Goal: Task Accomplishment & Management: Complete application form

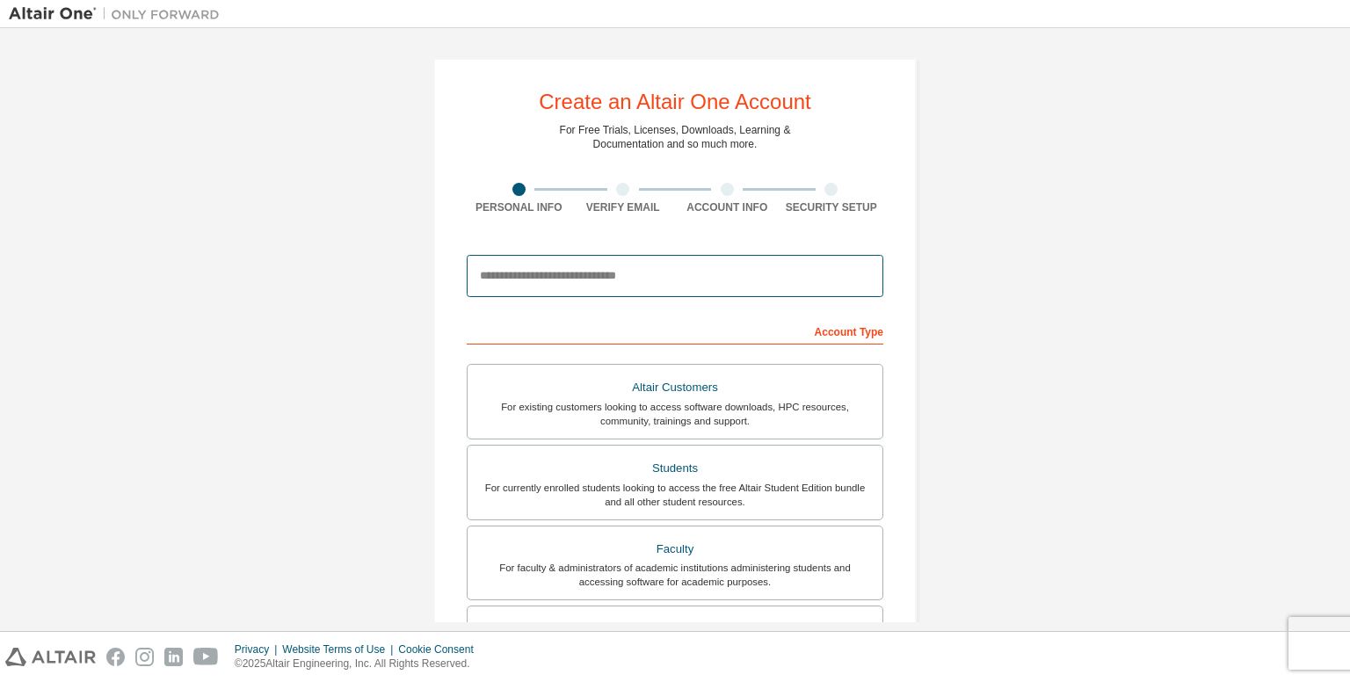
click at [550, 287] on input "email" at bounding box center [675, 276] width 417 height 42
click at [758, 281] on input "**********" at bounding box center [675, 276] width 417 height 42
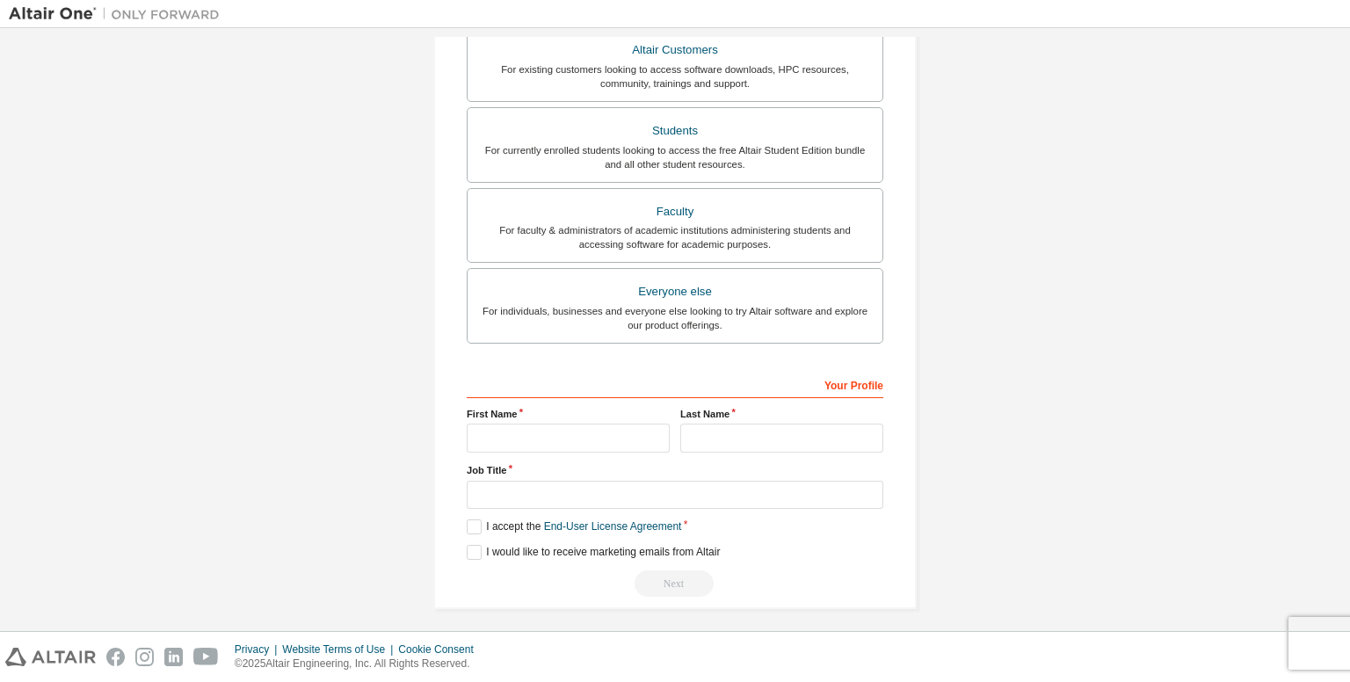
scroll to position [341, 0]
type input "**********"
click at [613, 447] on div "Your Profile First Name Last Name Job Title Please provide State/Province to he…" at bounding box center [675, 481] width 417 height 228
click at [615, 426] on input "text" at bounding box center [568, 434] width 203 height 29
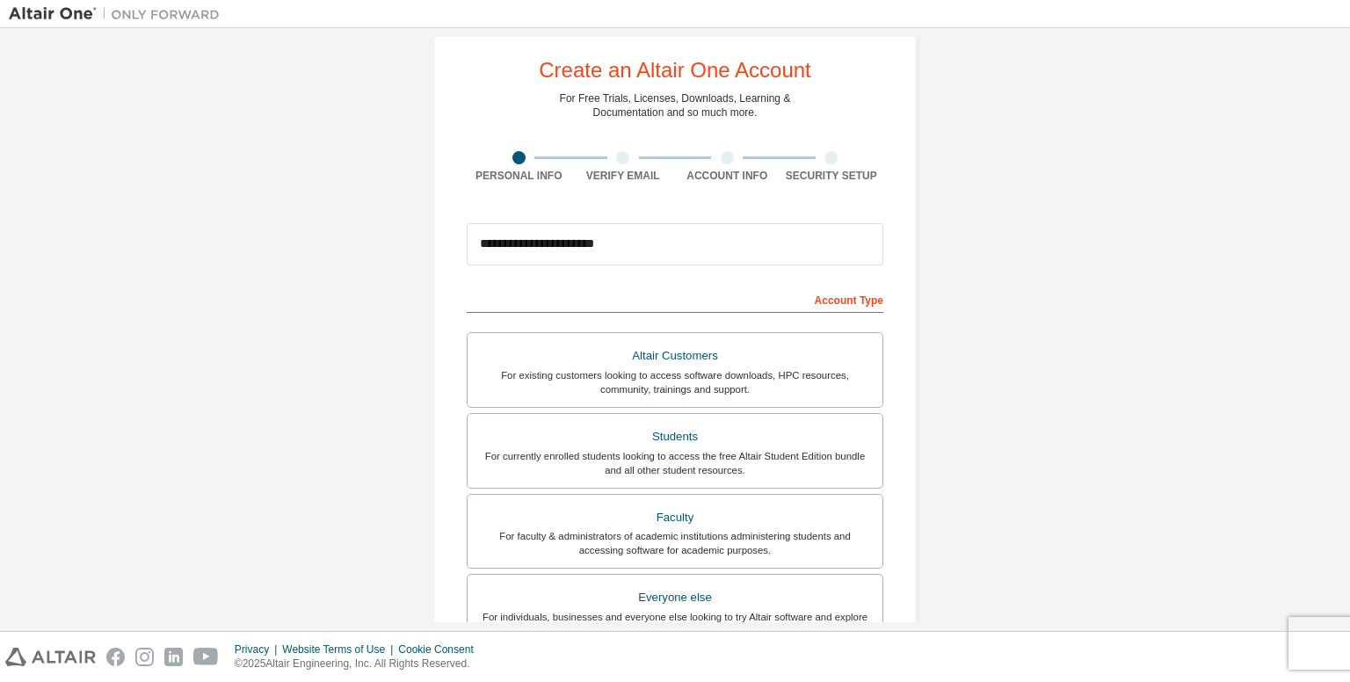
scroll to position [0, 0]
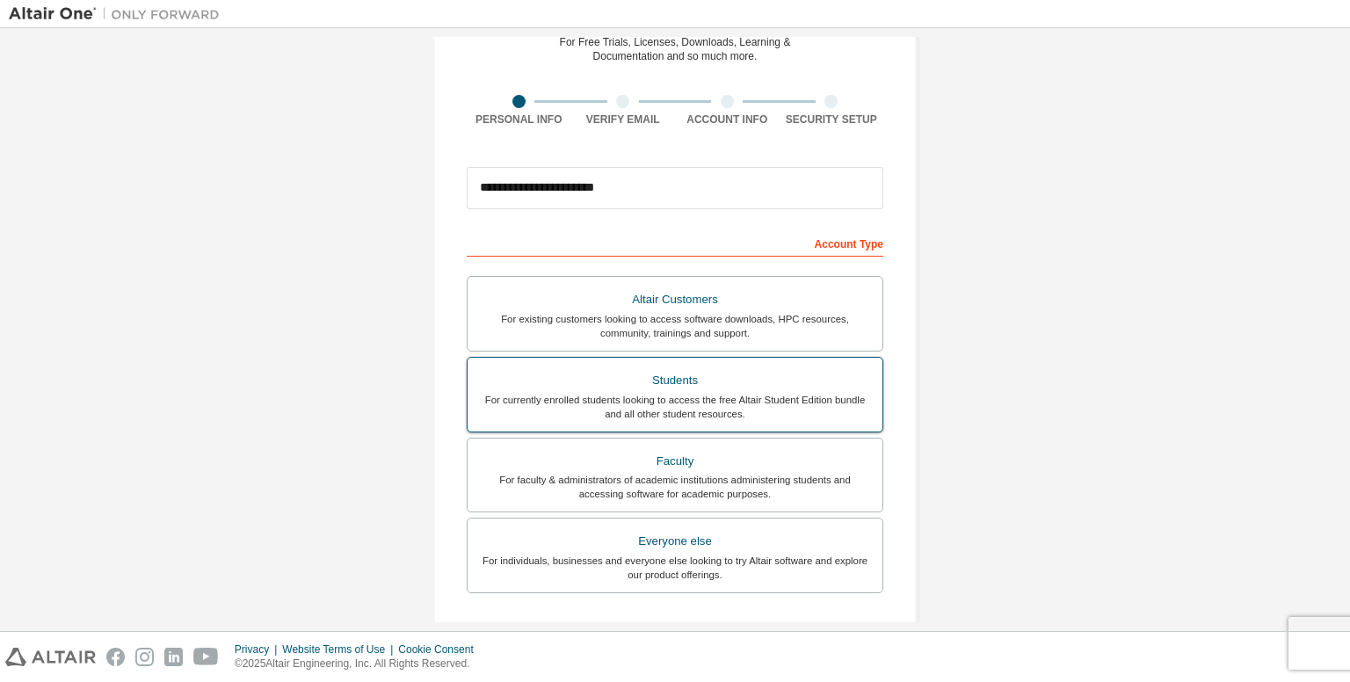
click at [738, 393] on div "For currently enrolled students looking to access the free Altair Student Editi…" at bounding box center [675, 407] width 394 height 28
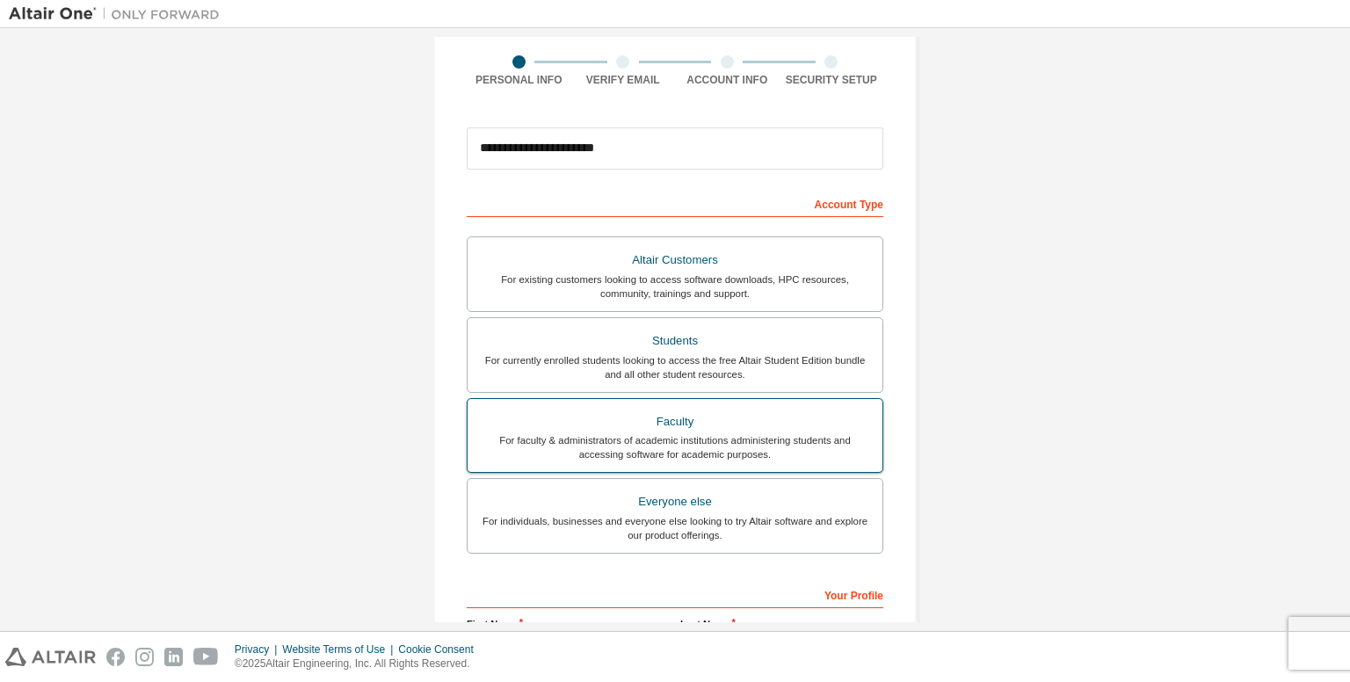
scroll to position [341, 0]
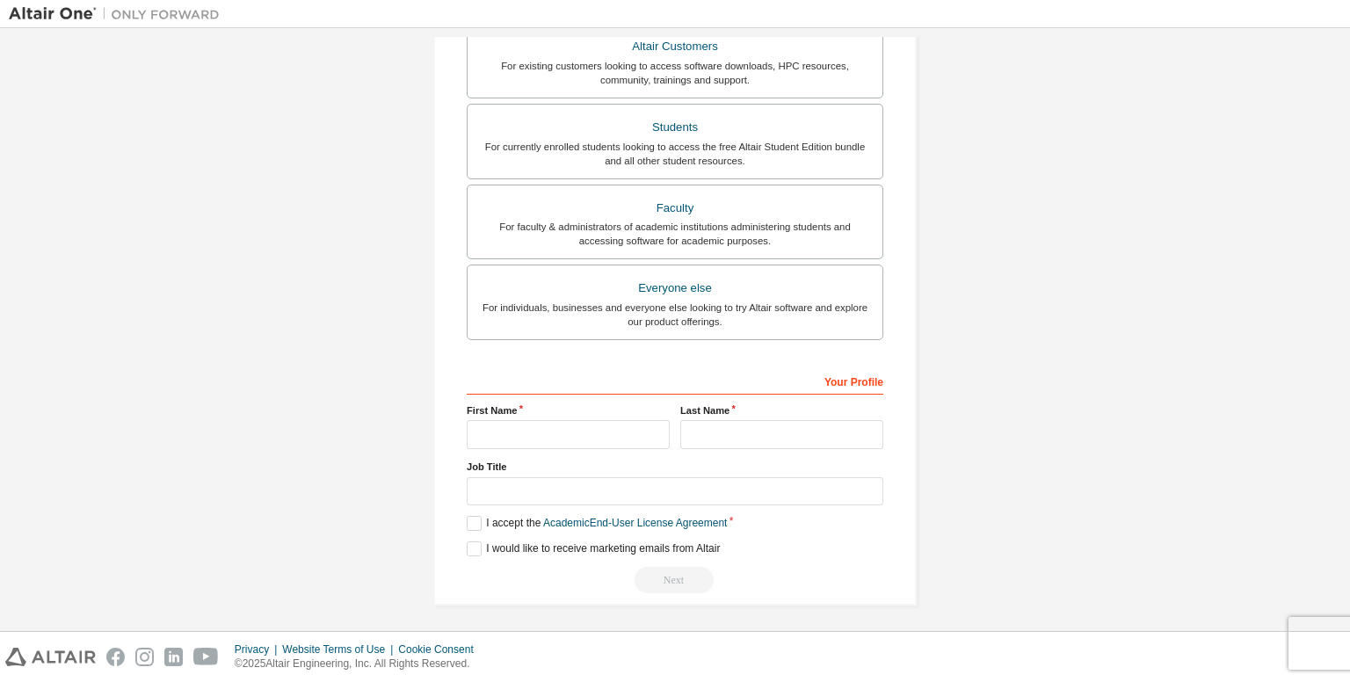
click at [622, 413] on label "First Name" at bounding box center [568, 411] width 203 height 14
click at [676, 309] on div "For individuals, businesses and everyone else looking to try Altair software an…" at bounding box center [675, 315] width 394 height 28
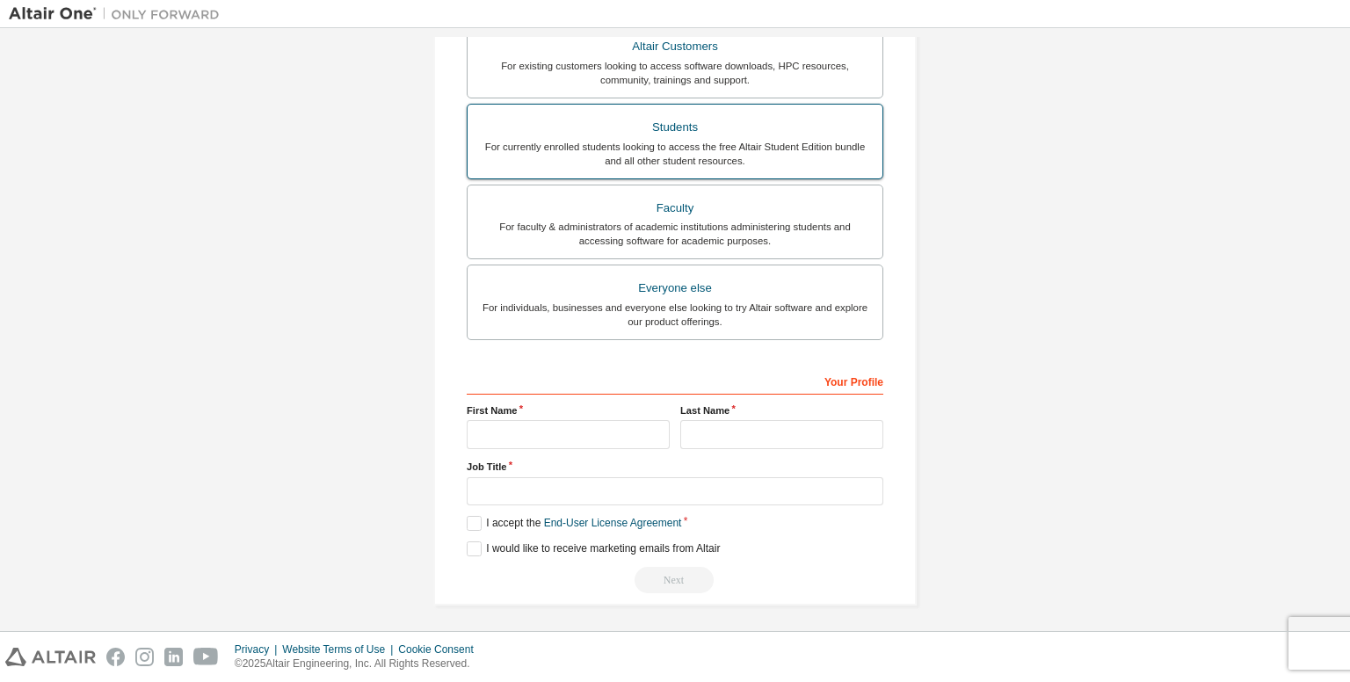
click at [680, 157] on div "For currently enrolled students looking to access the free Altair Student Editi…" at bounding box center [675, 154] width 394 height 28
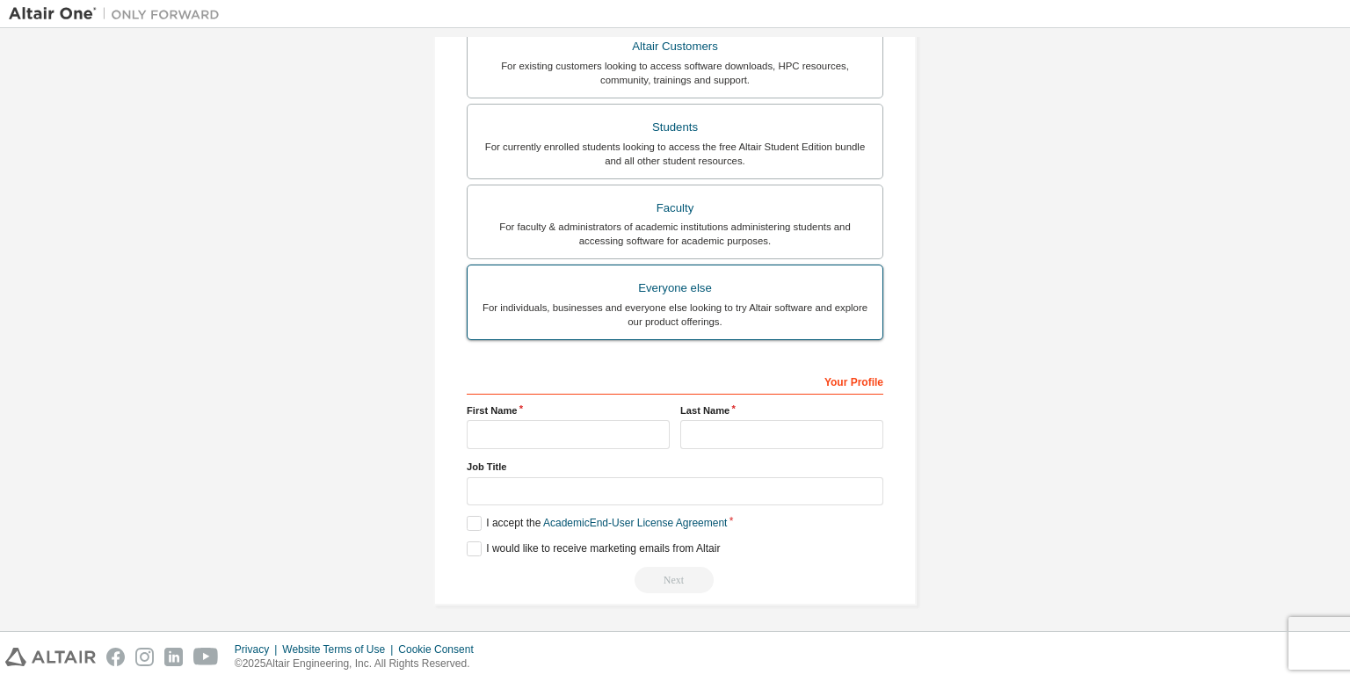
click at [658, 331] on label "Everyone else For individuals, businesses and everyone else looking to try Alta…" at bounding box center [675, 303] width 417 height 76
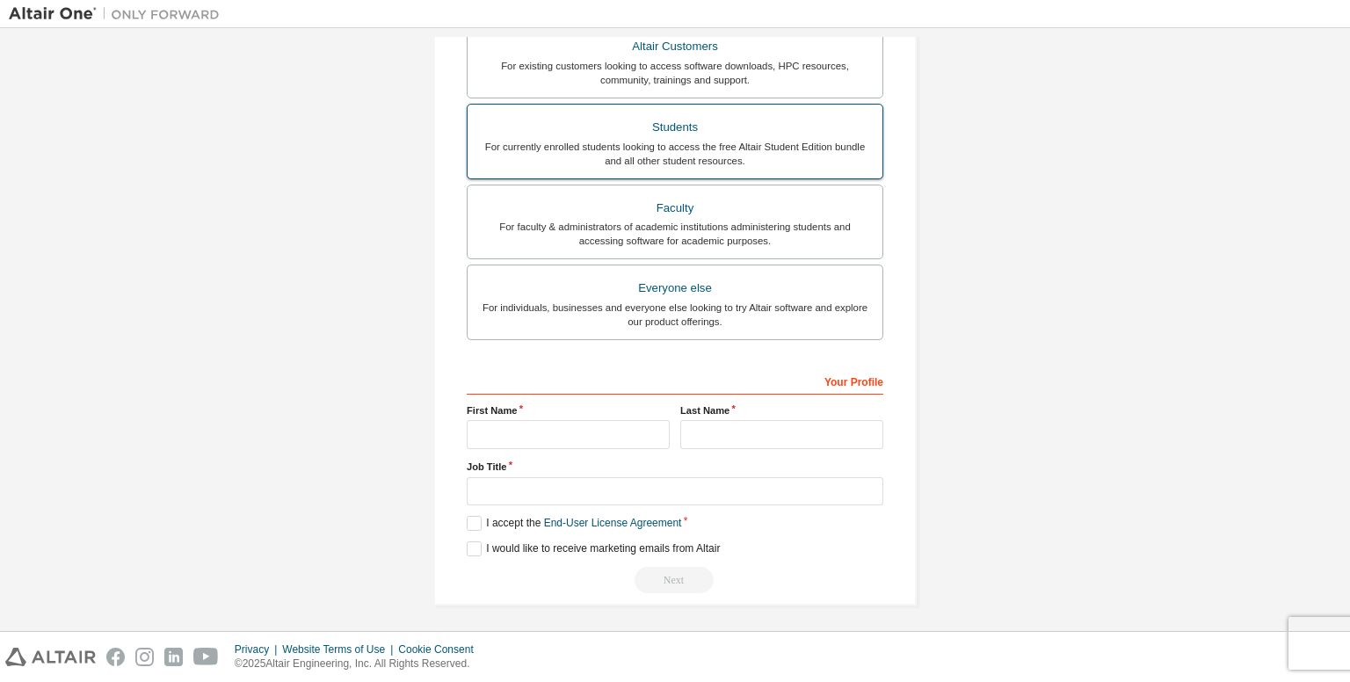
click at [704, 149] on div "For currently enrolled students looking to access the free Altair Student Editi…" at bounding box center [675, 154] width 394 height 28
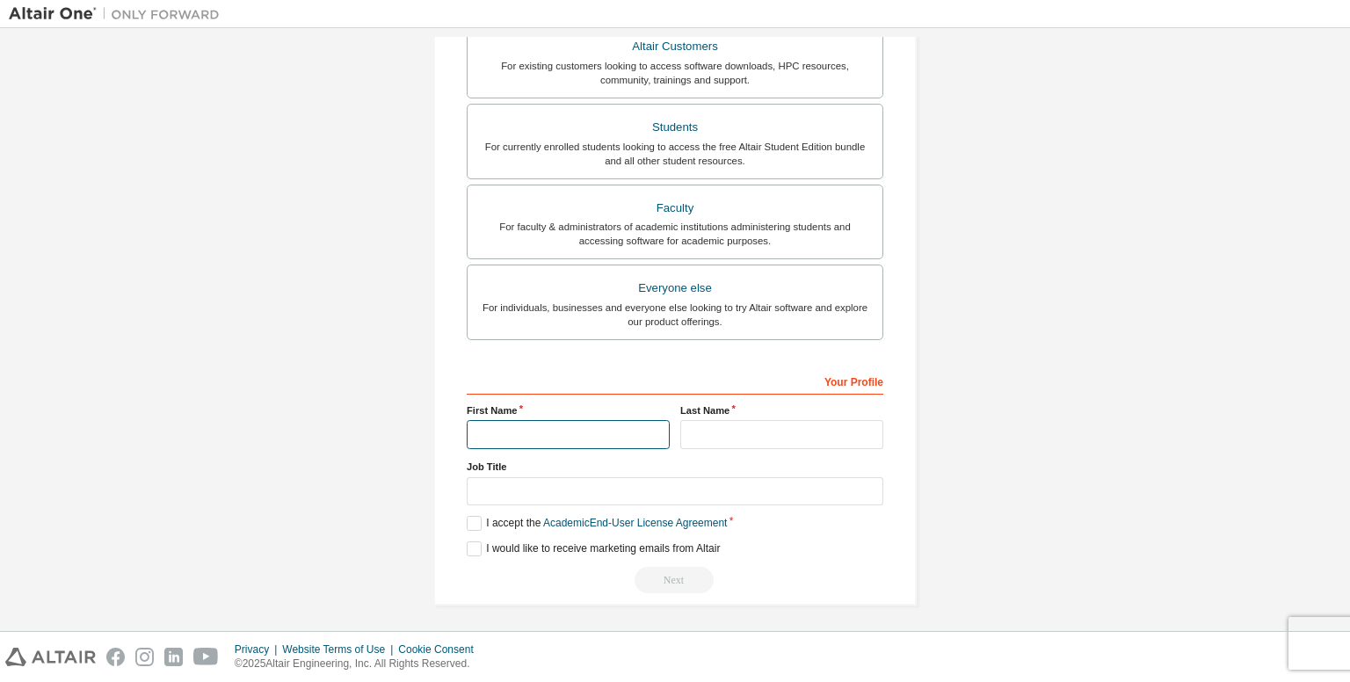
click at [608, 420] on input "text" at bounding box center [568, 434] width 203 height 29
type input "*******"
click at [721, 433] on input "text" at bounding box center [781, 434] width 203 height 29
type input "********"
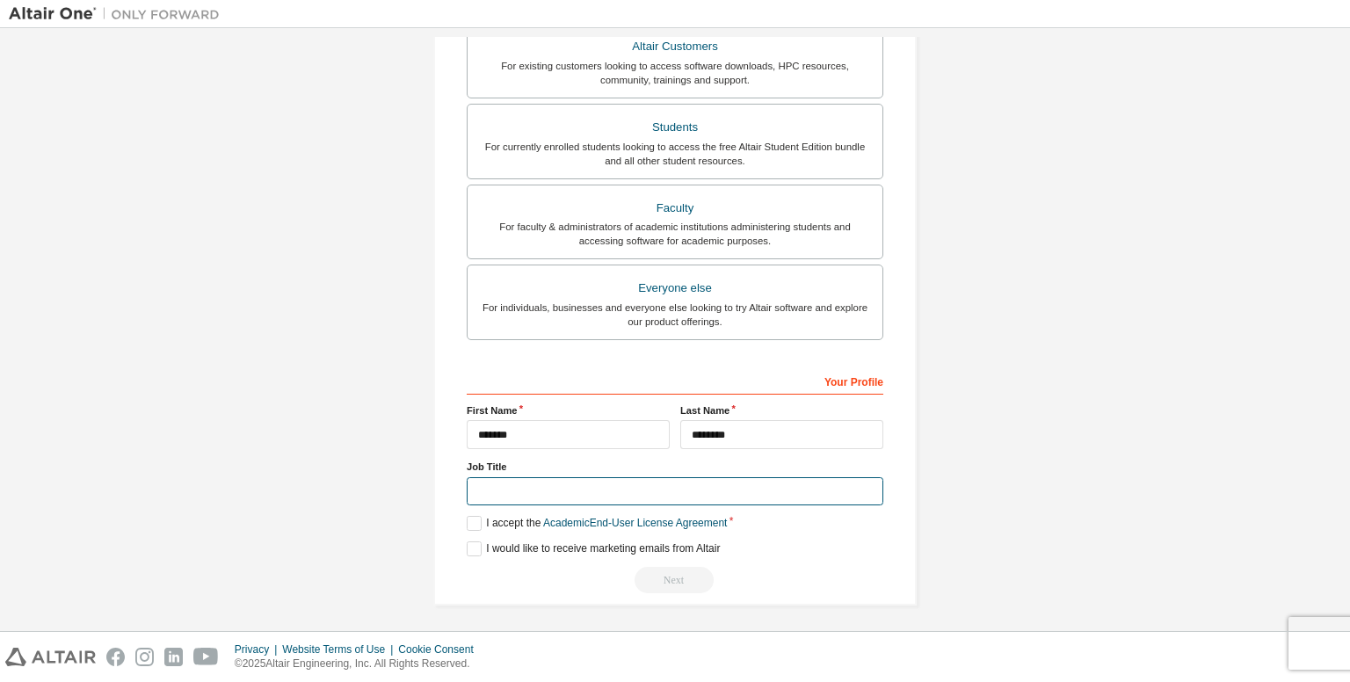
click at [477, 483] on input "text" at bounding box center [675, 491] width 417 height 29
type input "*********"
click at [469, 522] on label "I accept the Academic End-User License Agreement" at bounding box center [597, 523] width 260 height 15
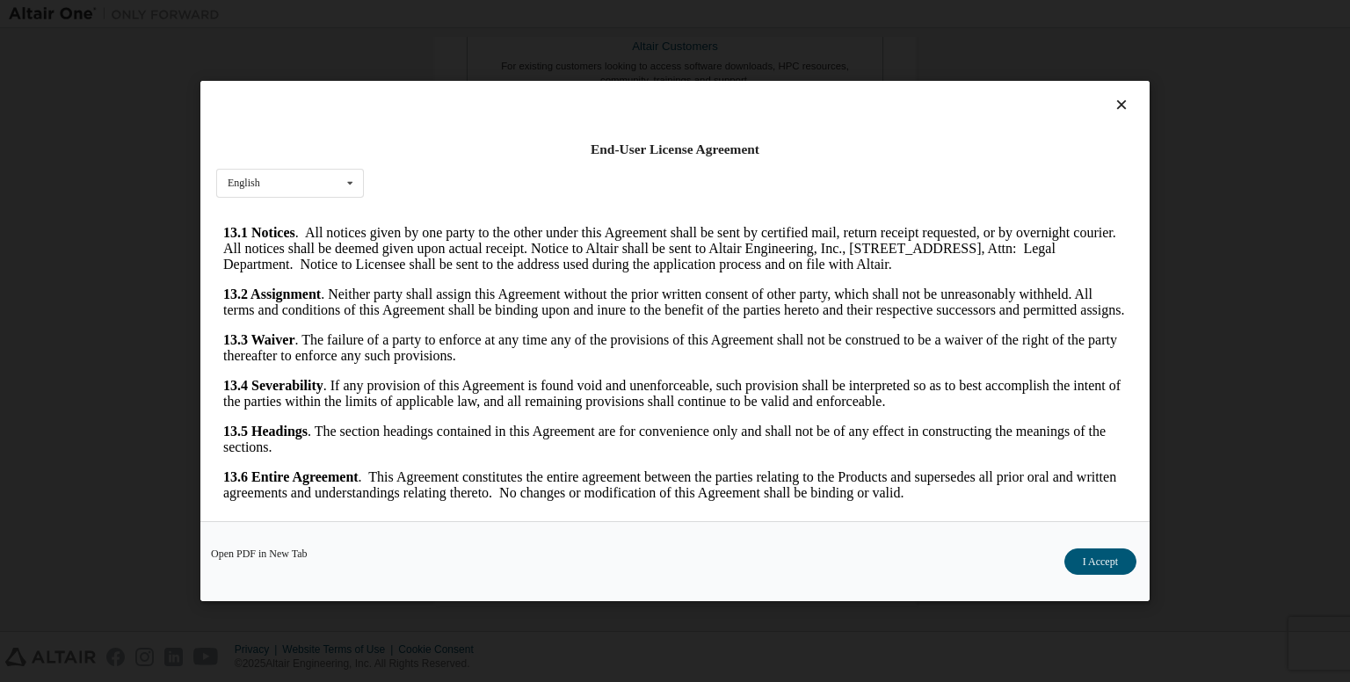
scroll to position [2919, 0]
click at [1095, 564] on button "I Accept" at bounding box center [1101, 562] width 72 height 26
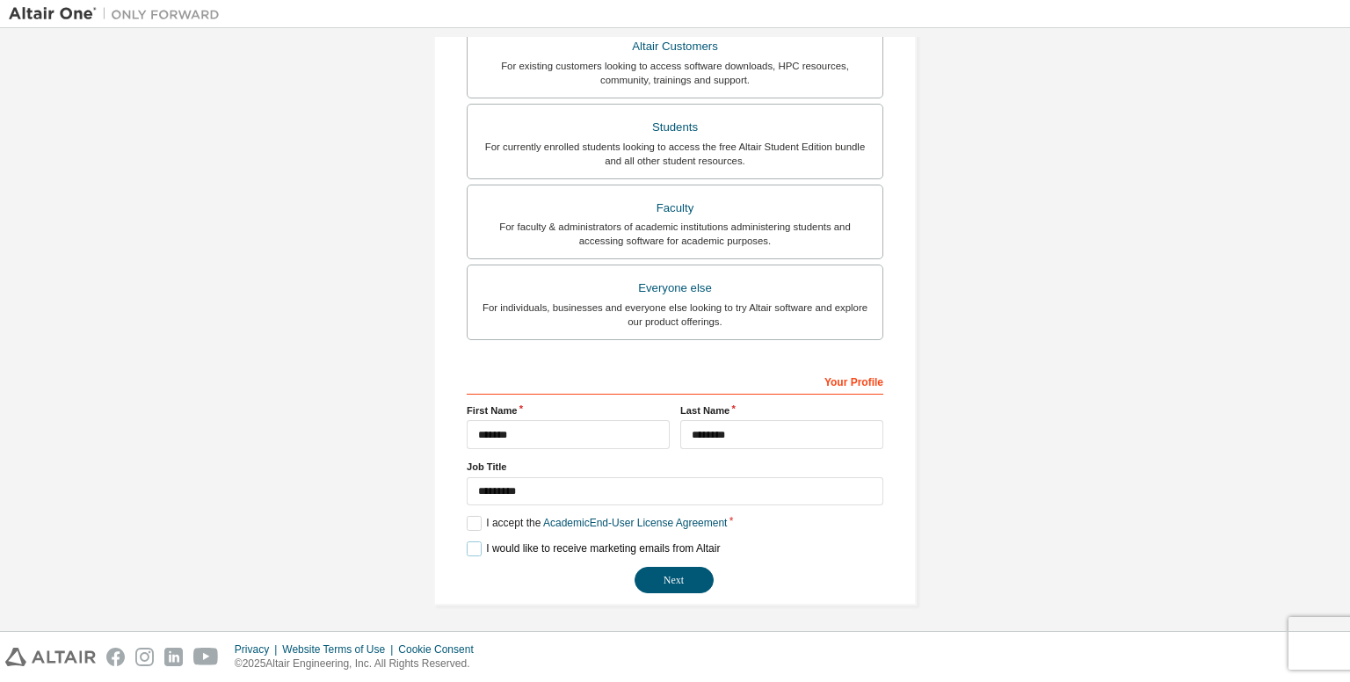
click at [477, 549] on label "I would like to receive marketing emails from Altair" at bounding box center [593, 549] width 253 height 15
click at [710, 583] on div "Next" at bounding box center [675, 580] width 417 height 26
drag, startPoint x: 737, startPoint y: 555, endPoint x: 489, endPoint y: 541, distance: 248.3
click at [510, 545] on div "**********" at bounding box center [675, 481] width 417 height 228
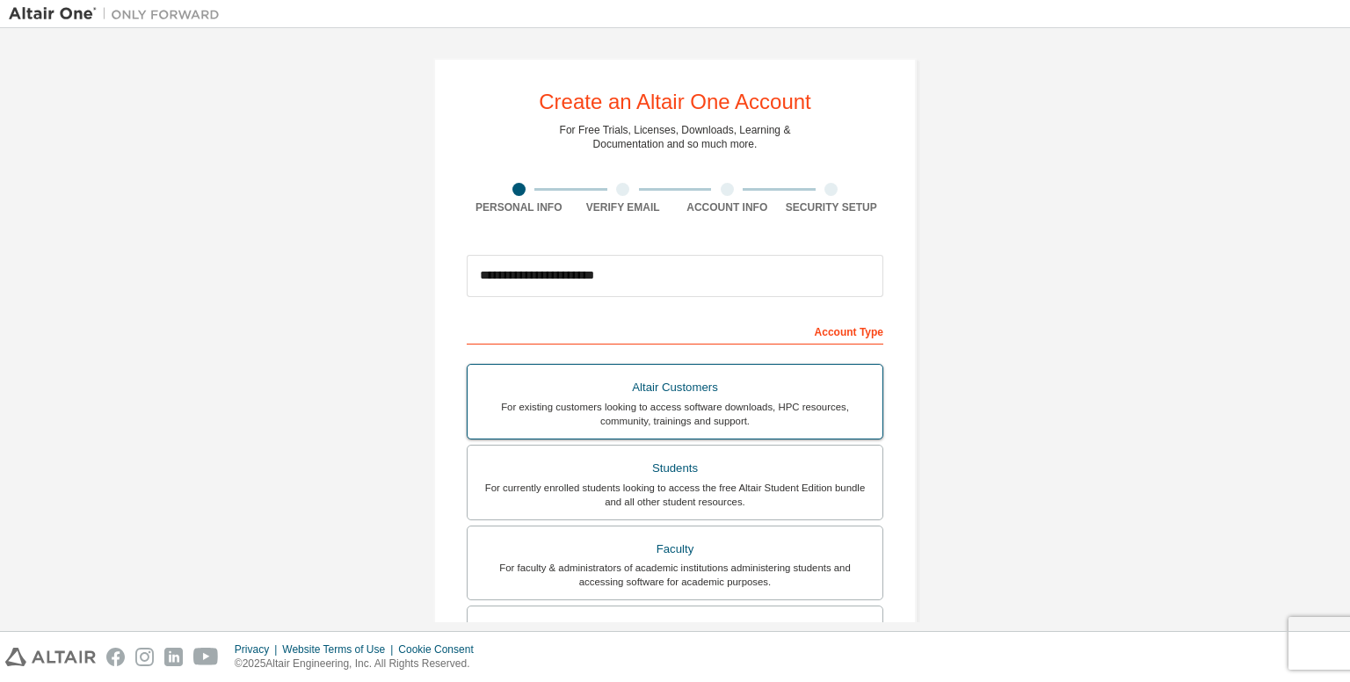
scroll to position [341, 0]
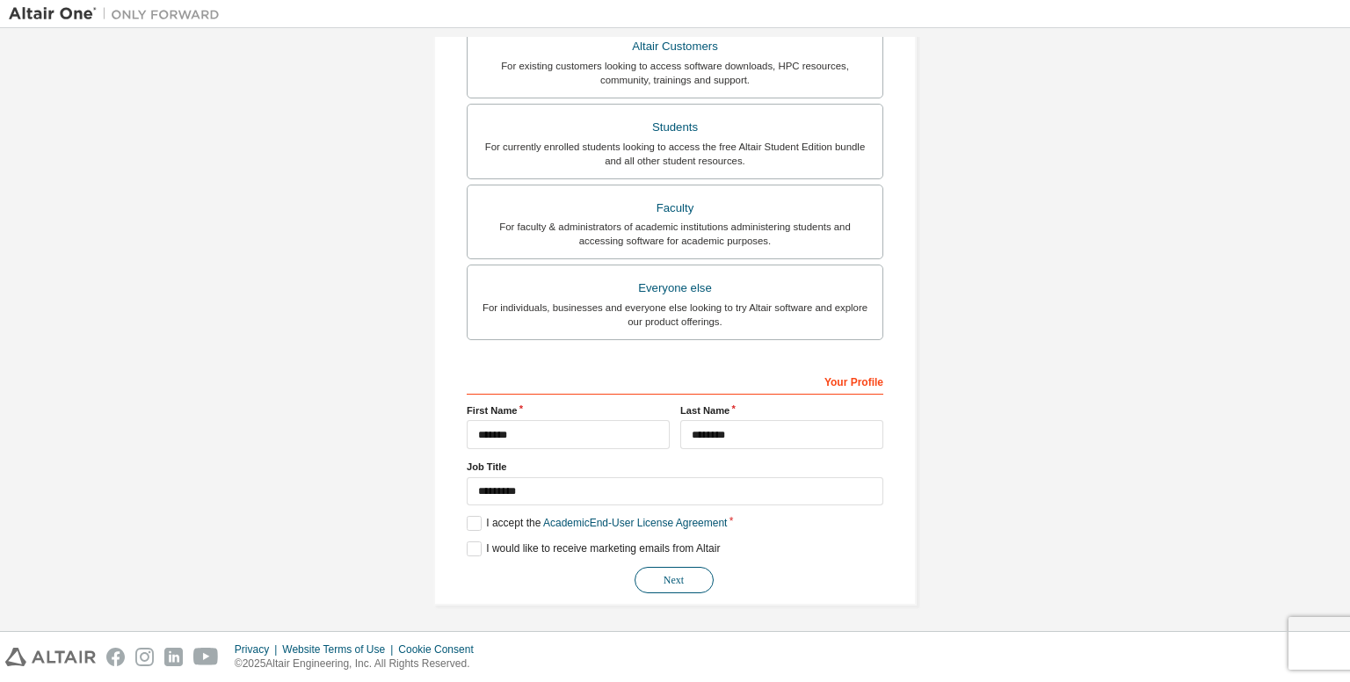
click at [653, 582] on button "Next" at bounding box center [674, 580] width 79 height 26
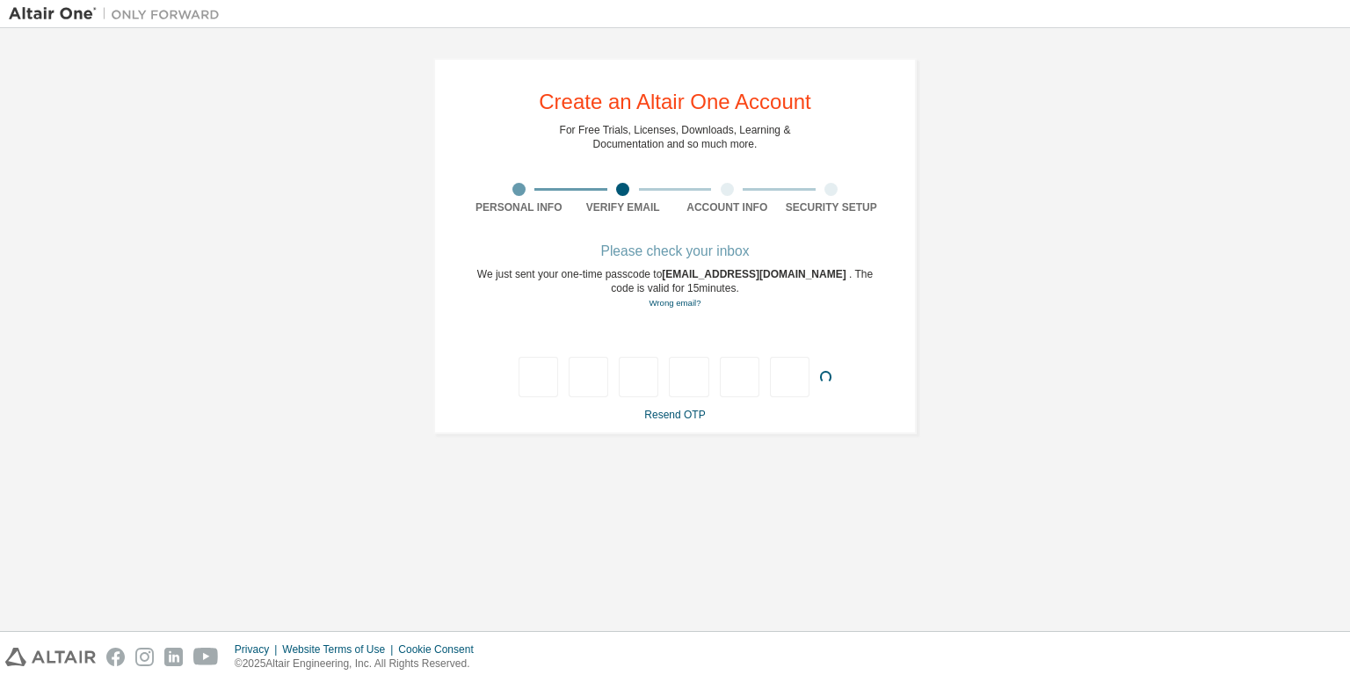
type input "*"
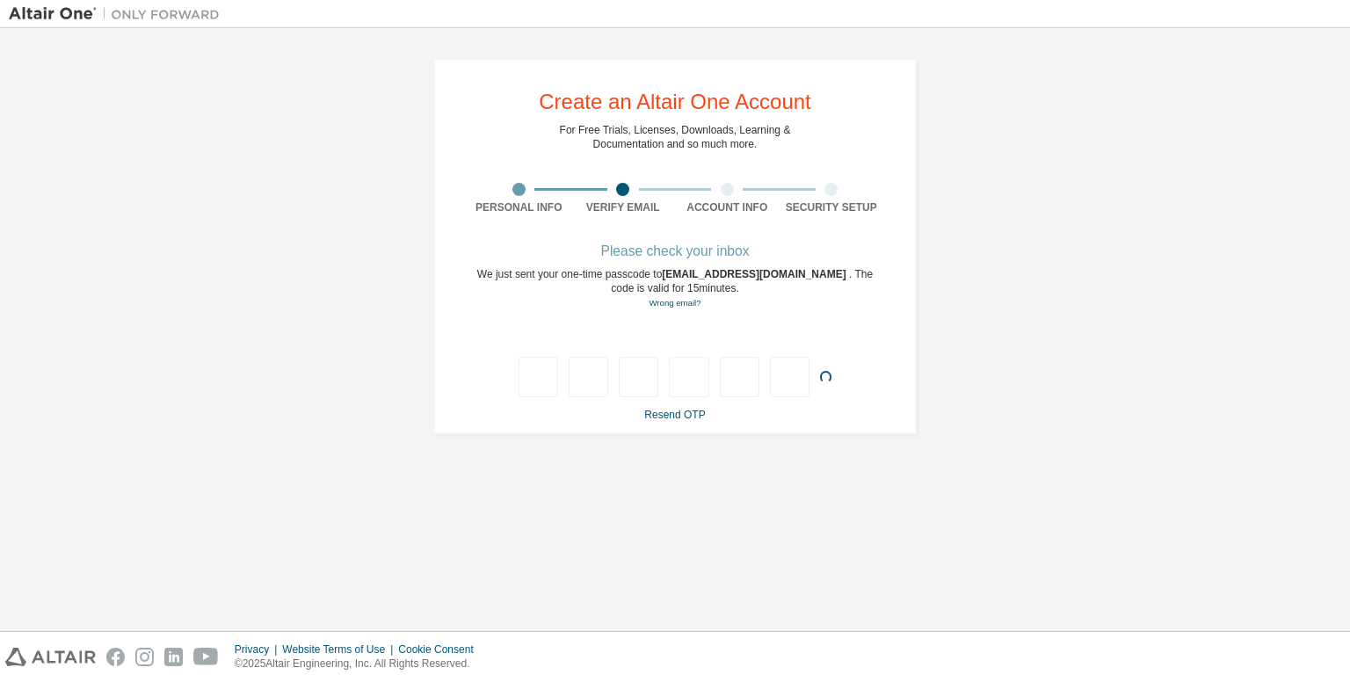
type input "*"
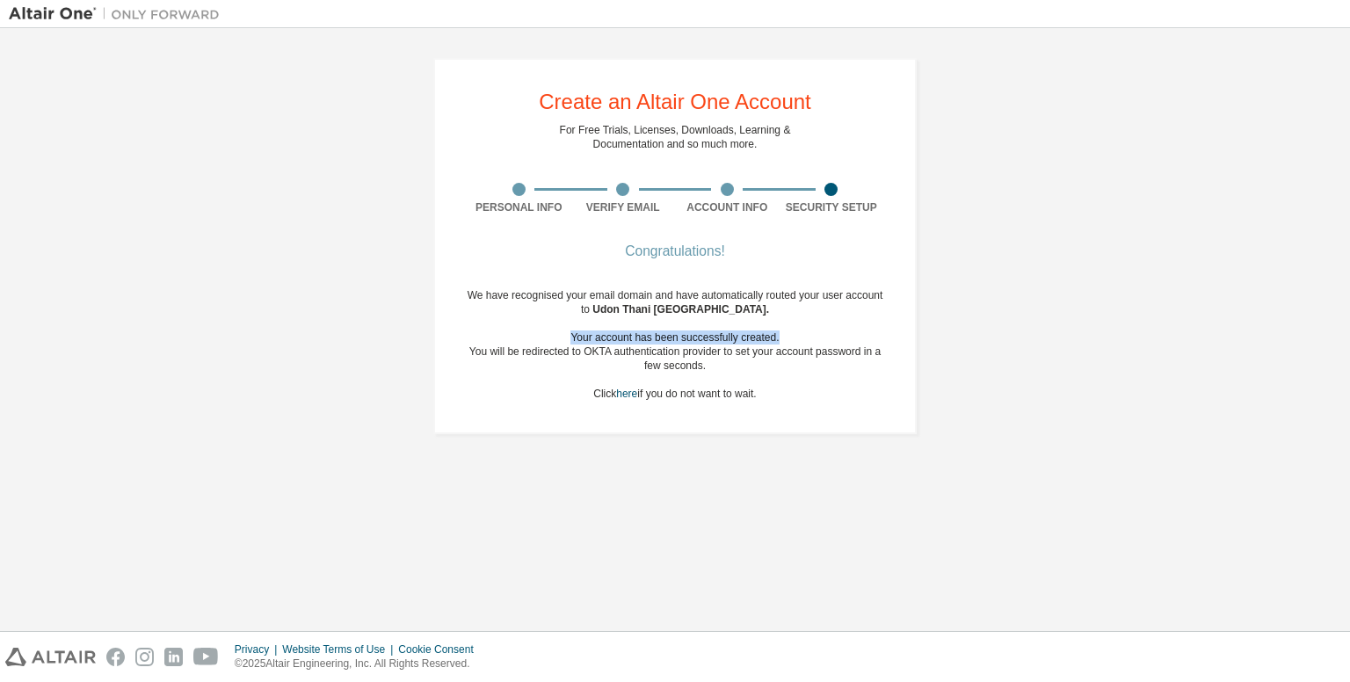
drag, startPoint x: 559, startPoint y: 343, endPoint x: 710, endPoint y: 373, distance: 154.1
click at [710, 373] on div "We have recognised your email domain and have automatically routed your user ac…" at bounding box center [675, 344] width 417 height 113
click at [520, 377] on div "We have recognised your email domain and have automatically routed your user ac…" at bounding box center [675, 344] width 417 height 113
drag, startPoint x: 457, startPoint y: 357, endPoint x: 727, endPoint y: 365, distance: 270.0
click at [727, 356] on div "Create an Altair One Account For Free Trials, Licenses, Downloads, Learning & D…" at bounding box center [675, 246] width 484 height 376
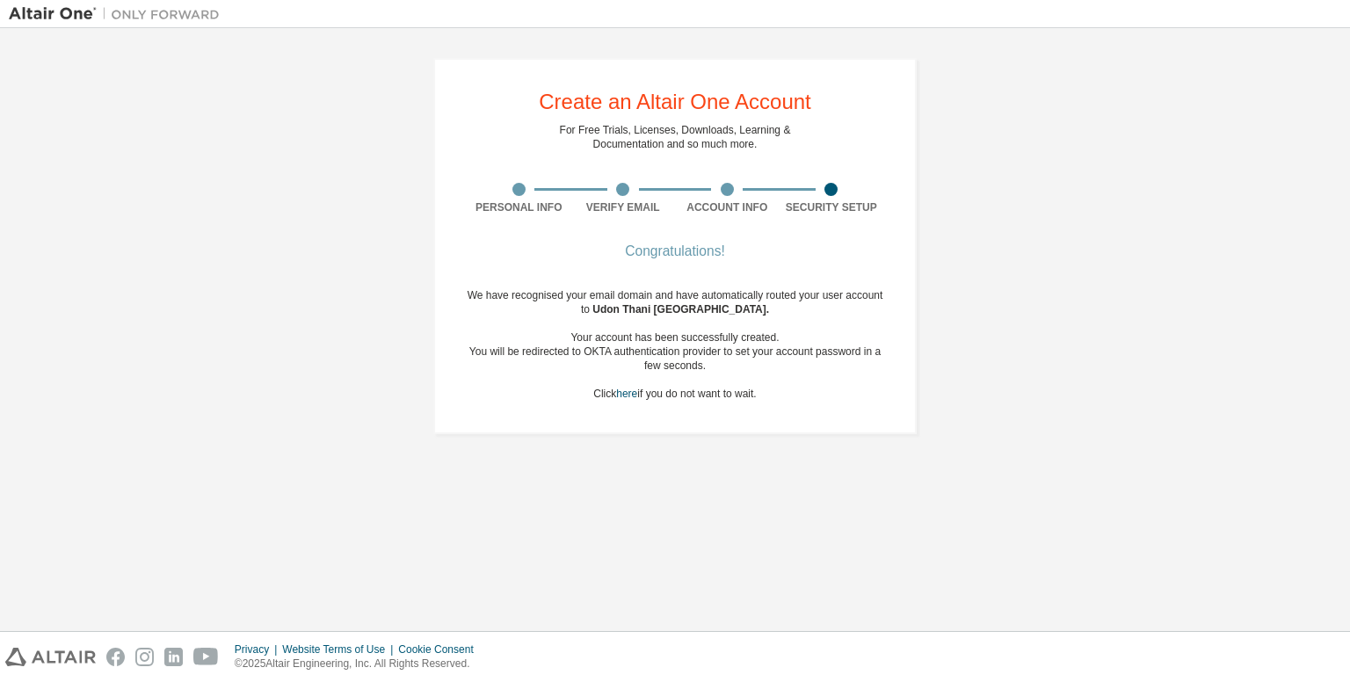
click at [659, 386] on div "We have recognised your email domain and have automatically routed your user ac…" at bounding box center [675, 344] width 417 height 113
